Goal: Navigation & Orientation: Find specific page/section

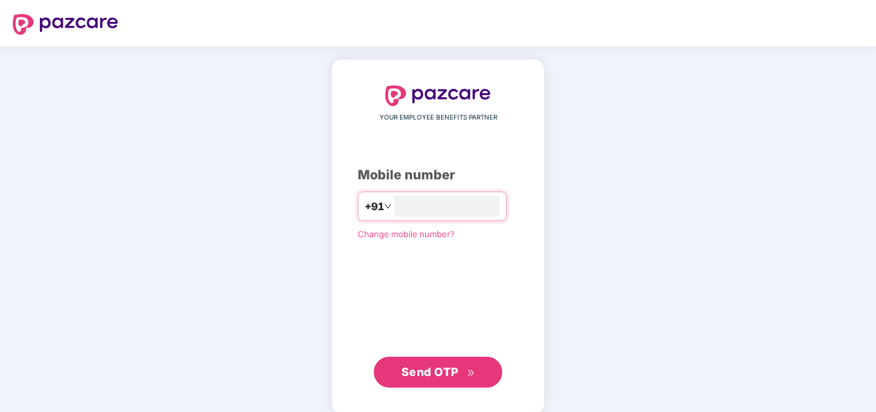
type input "**********"
click at [450, 356] on button "Send OTP" at bounding box center [438, 370] width 128 height 31
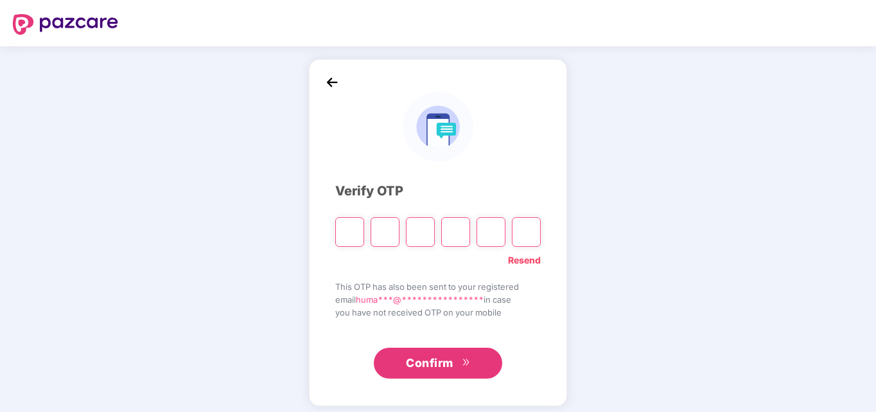
type input "*"
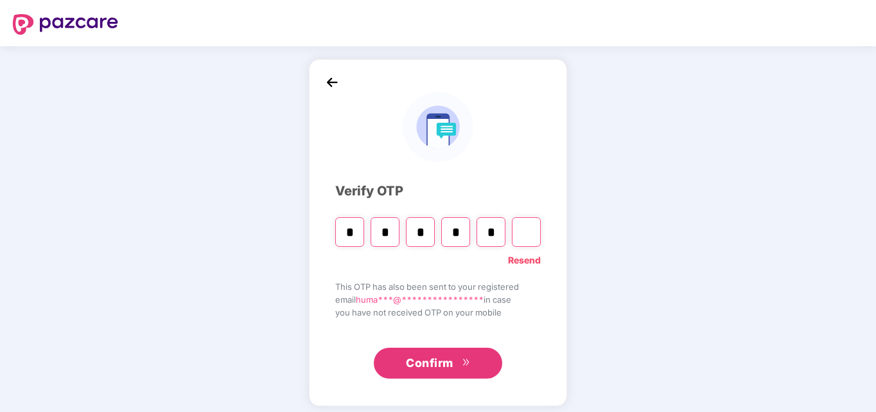
type input "*"
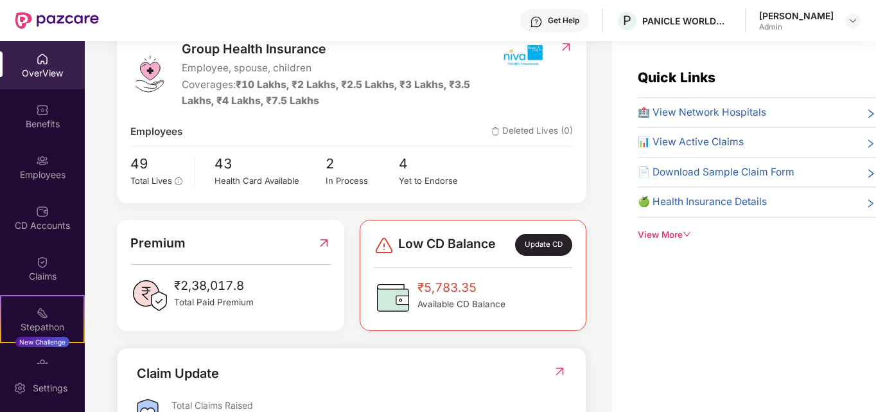
scroll to position [37, 0]
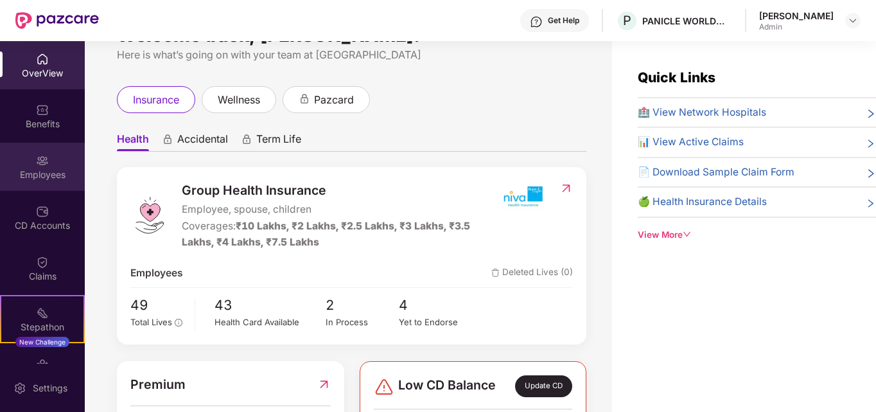
click at [36, 166] on img at bounding box center [42, 160] width 13 height 13
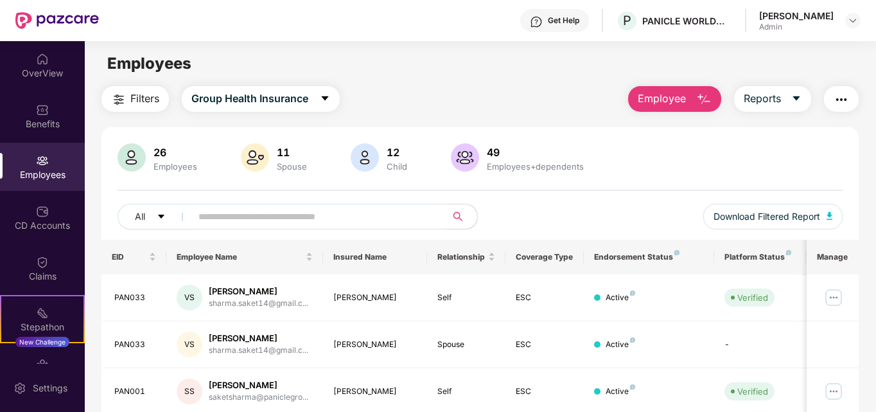
click at [287, 222] on input "text" at bounding box center [313, 216] width 231 height 19
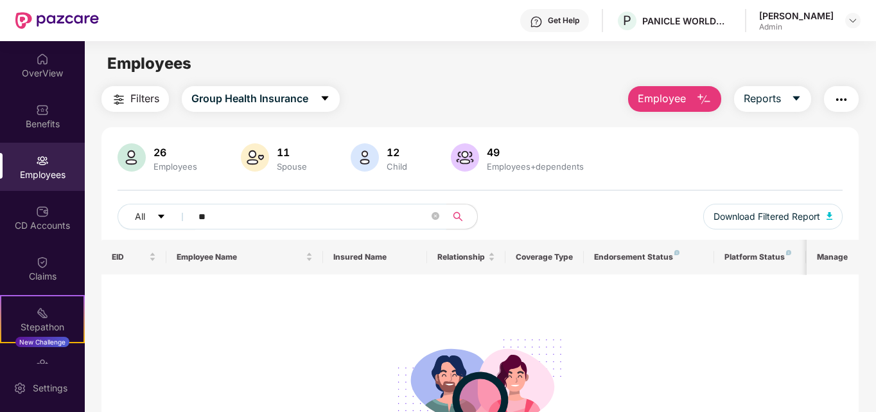
type input "*"
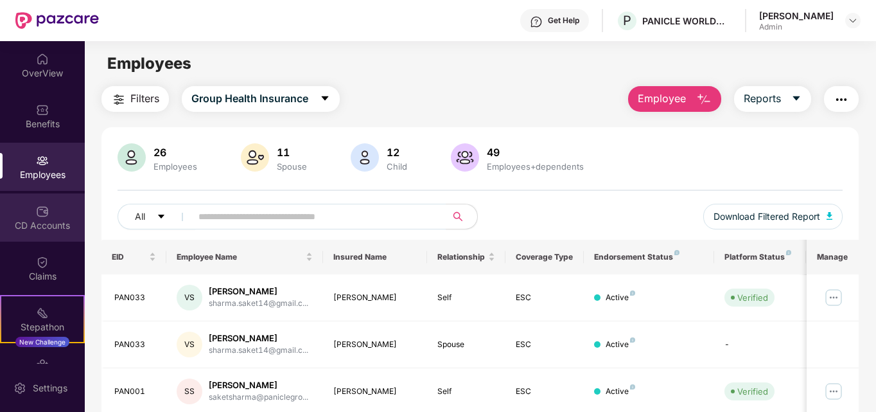
click at [48, 211] on div "CD Accounts" at bounding box center [42, 217] width 85 height 48
